Goal: Task Accomplishment & Management: Complete application form

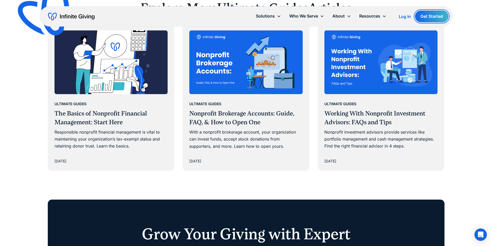
click at [430, 15] on link "Get Started" at bounding box center [431, 17] width 33 height 12
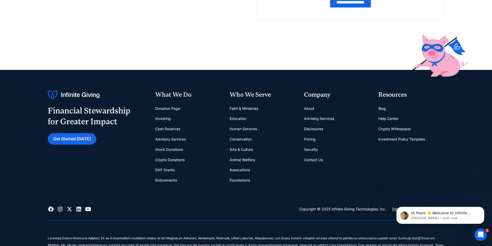
scroll to position [207, 0]
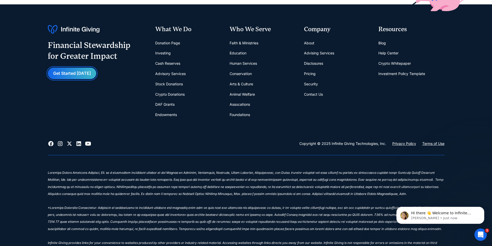
click at [64, 74] on link "Get Started [DATE]" at bounding box center [72, 74] width 49 height 12
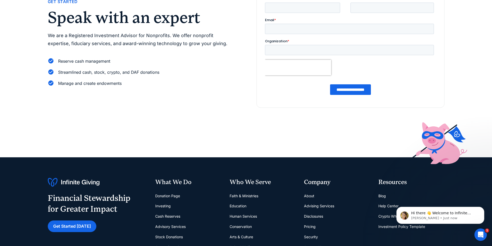
scroll to position [129, 0]
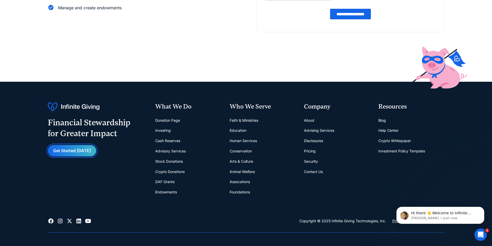
drag, startPoint x: 85, startPoint y: 131, endPoint x: 89, endPoint y: 149, distance: 18.2
click at [69, 150] on link "Get Started [DATE]" at bounding box center [72, 151] width 49 height 12
click at [89, 151] on link "Get Started [DATE]" at bounding box center [72, 151] width 49 height 12
